Goal: Information Seeking & Learning: Learn about a topic

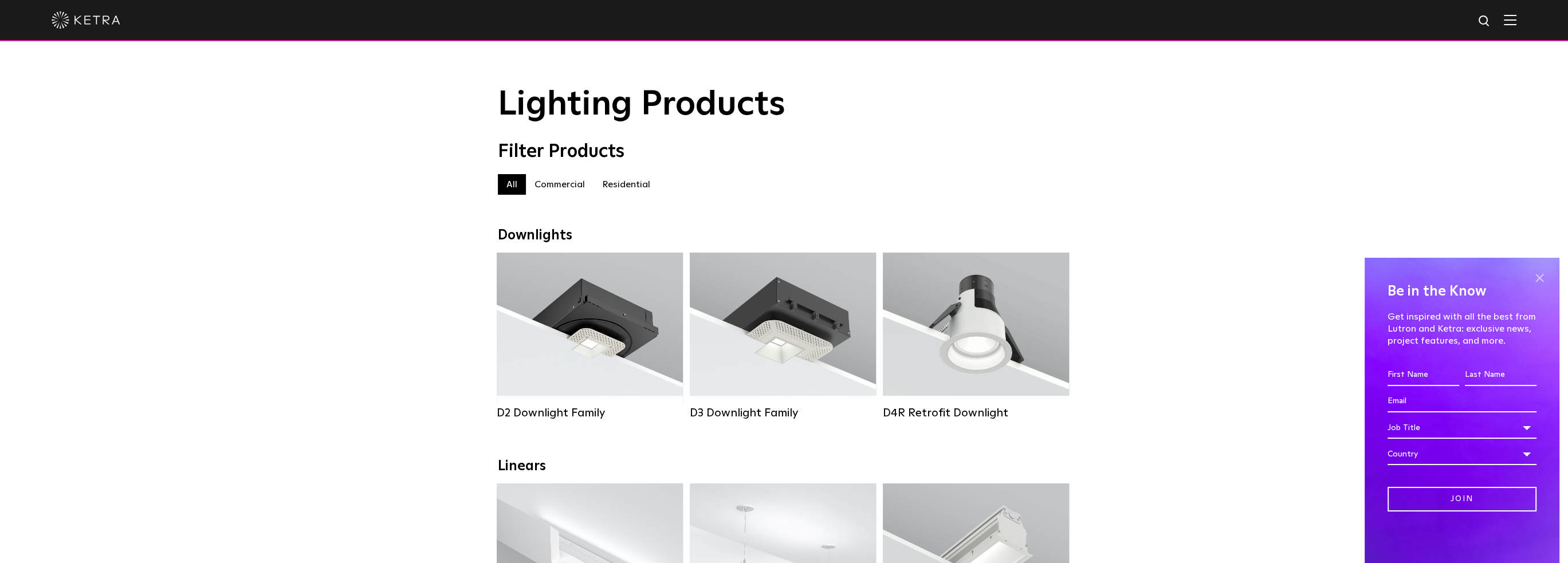
click at [1532, 279] on span at bounding box center [1539, 277] width 17 height 17
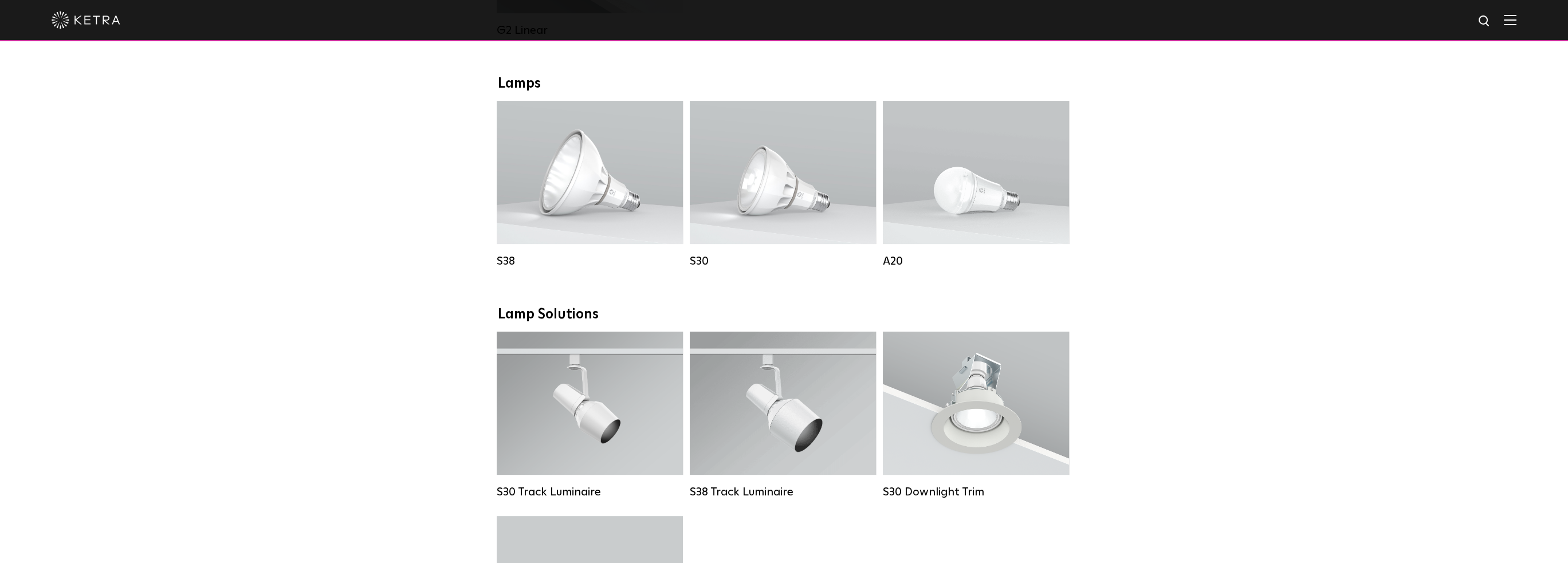
scroll to position [802, 0]
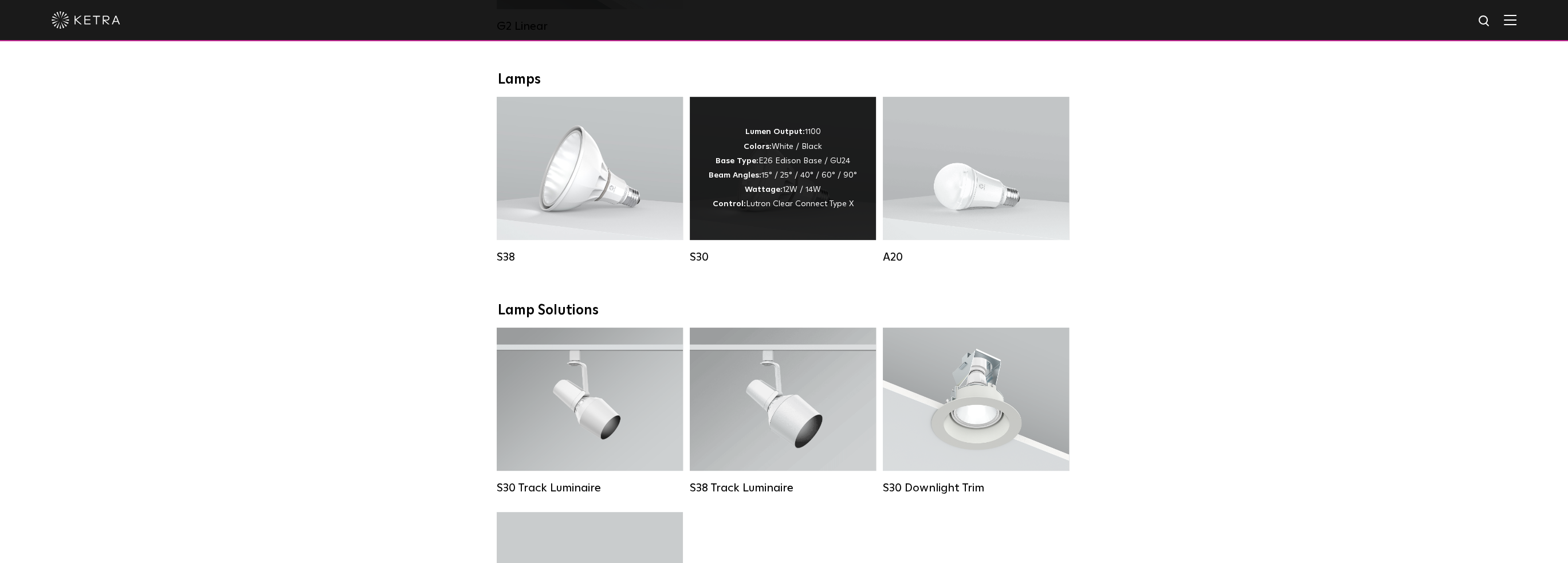
click at [799, 236] on div "Lumen Output: 1100 Colors: White / Black Base Type: E26 Edison Base / GU24 Beam…" at bounding box center [783, 168] width 186 height 143
